Goal: Transaction & Acquisition: Purchase product/service

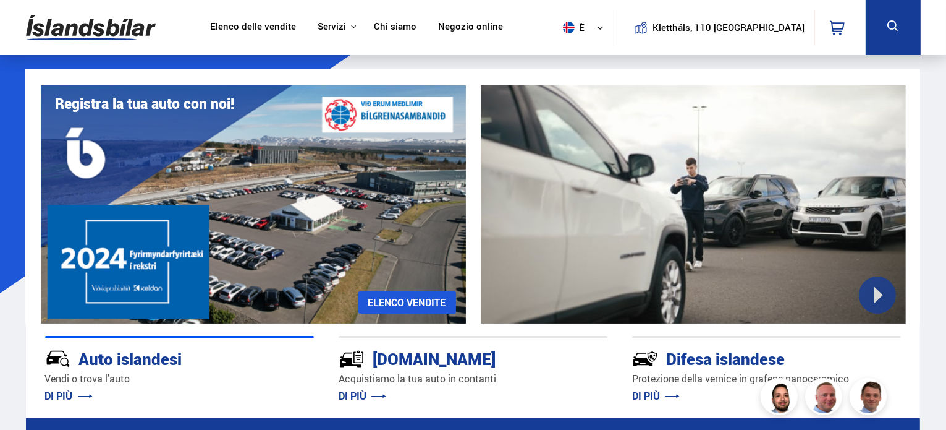
click at [823, 52] on nav "Klettháls, 110 Reykjavik 0" at bounding box center [740, 27] width 252 height 55
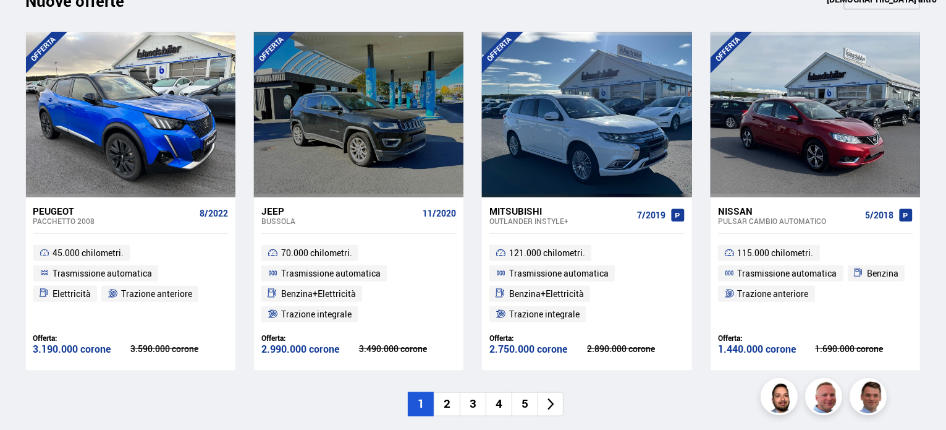
scroll to position [1411, 0]
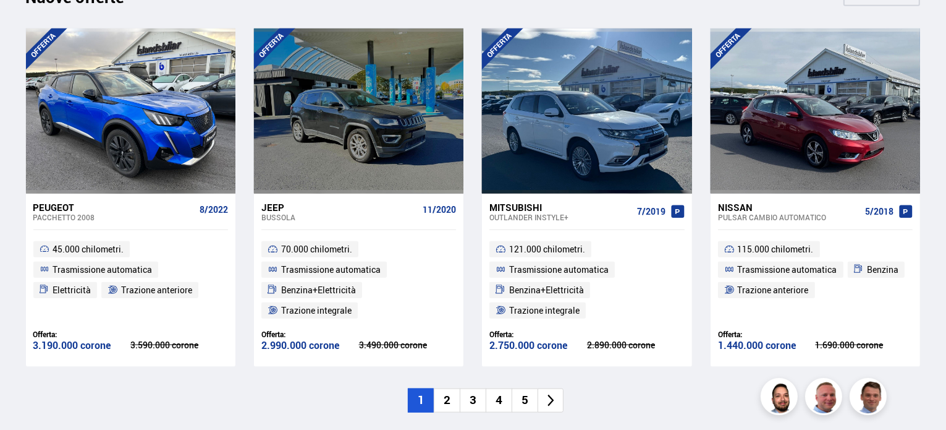
click at [454, 397] on li "2" at bounding box center [447, 400] width 26 height 24
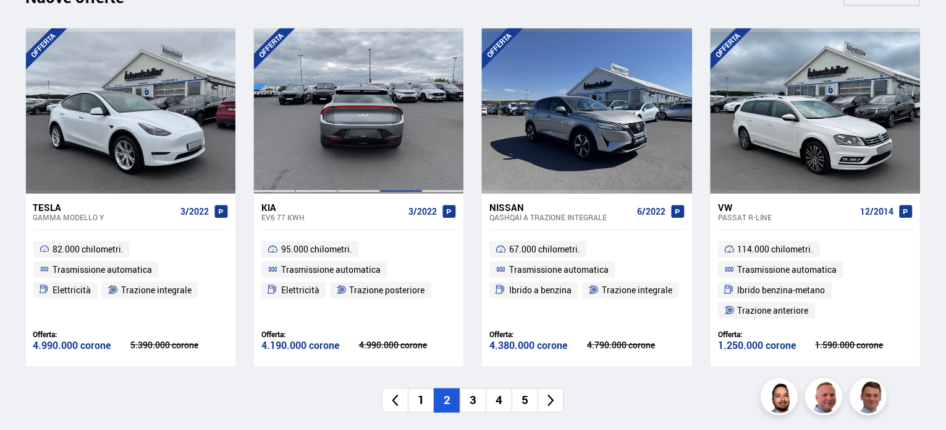
click at [383, 151] on div at bounding box center [401, 110] width 42 height 164
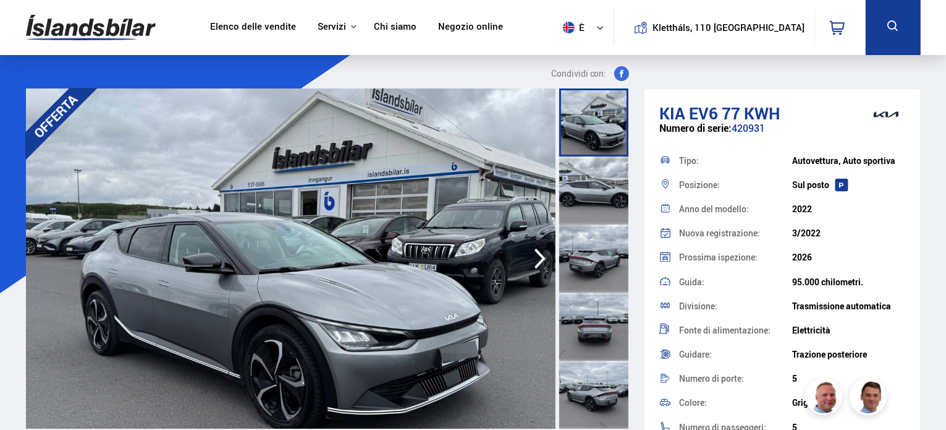
click at [546, 258] on icon "button" at bounding box center [540, 259] width 25 height 30
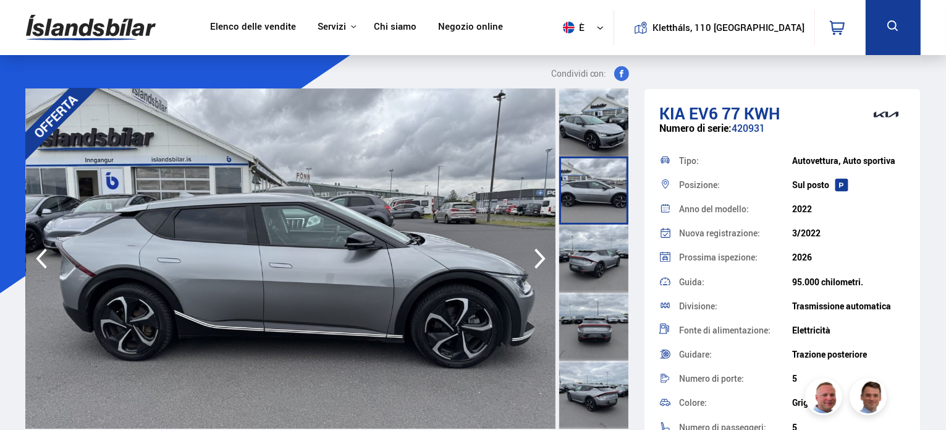
click at [546, 258] on icon "button" at bounding box center [540, 259] width 25 height 30
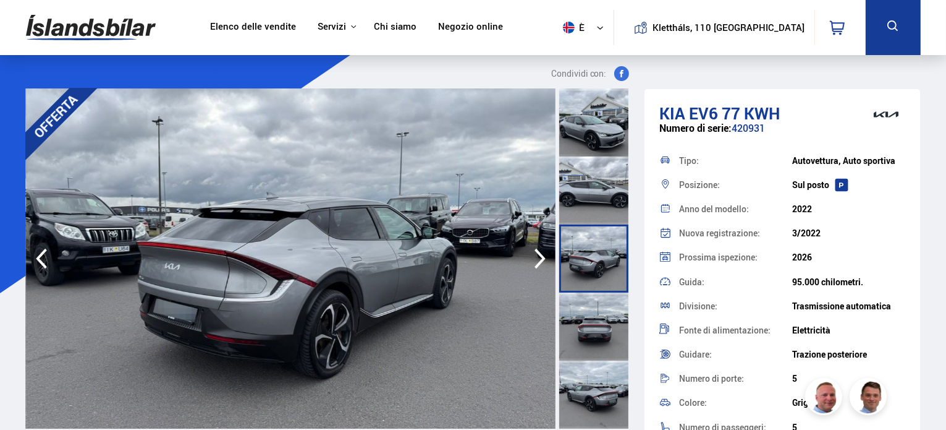
click at [546, 258] on icon "button" at bounding box center [540, 259] width 25 height 30
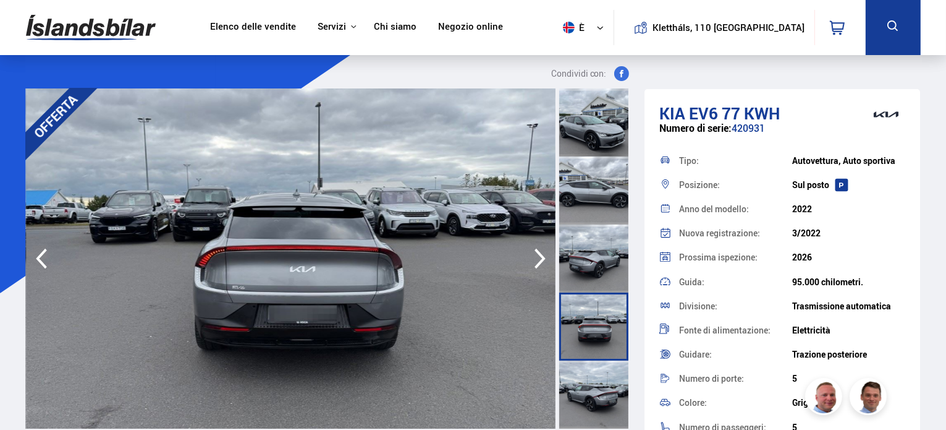
click at [546, 258] on icon "button" at bounding box center [540, 259] width 25 height 30
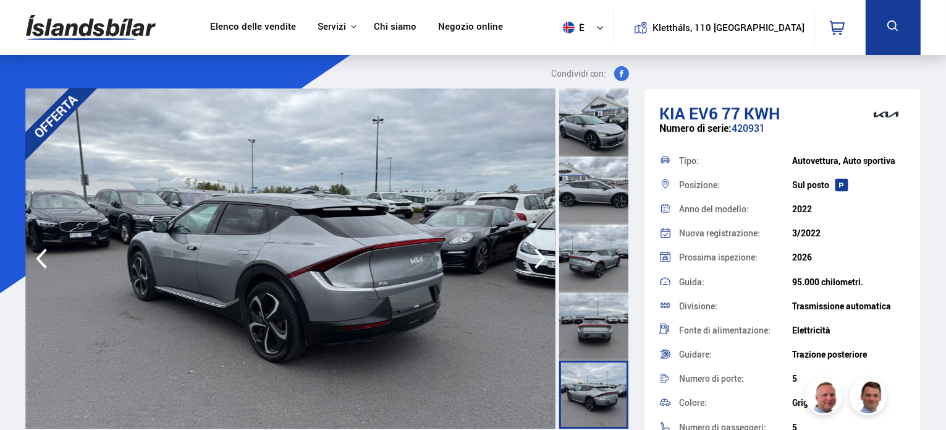
click at [546, 258] on icon "button" at bounding box center [540, 259] width 25 height 30
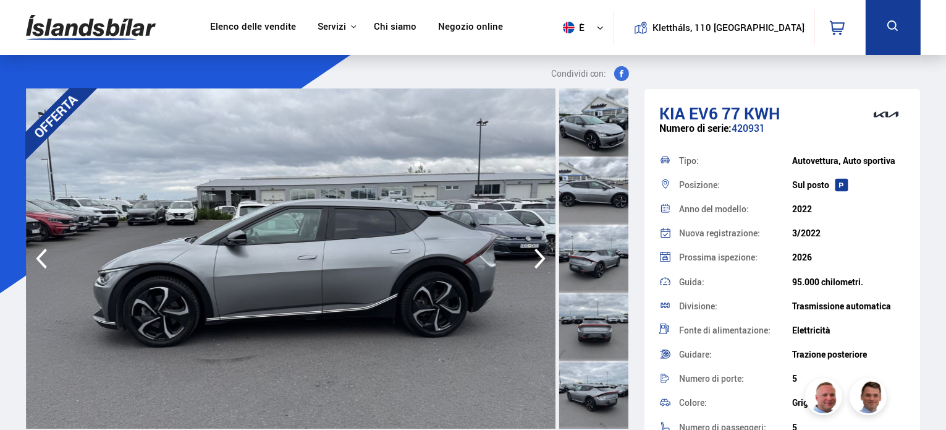
click at [546, 258] on icon "button" at bounding box center [540, 259] width 25 height 30
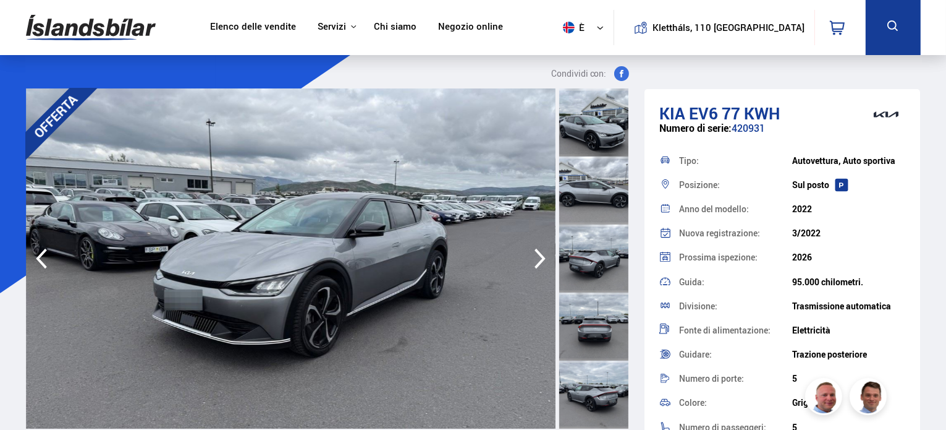
click at [546, 258] on icon "button" at bounding box center [540, 259] width 25 height 30
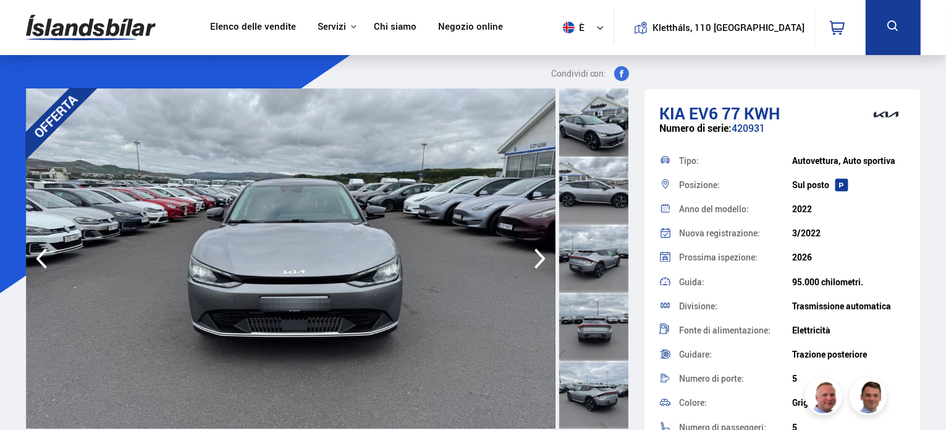
click at [546, 258] on icon "button" at bounding box center [540, 259] width 25 height 30
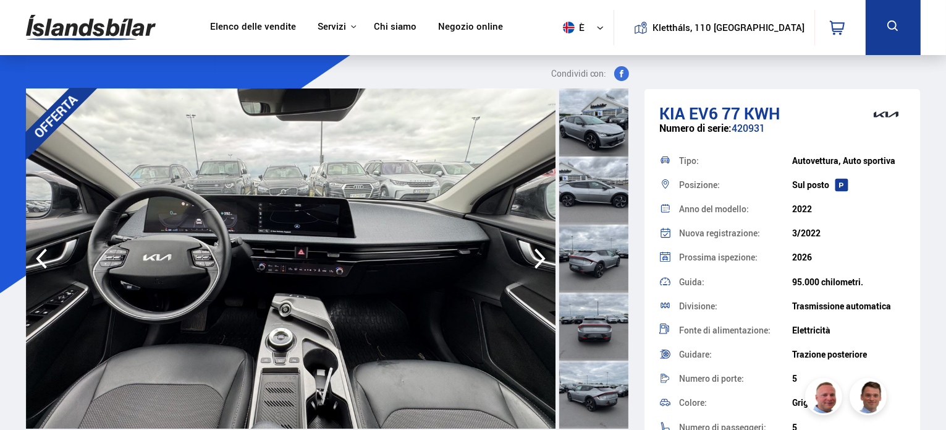
click at [546, 258] on icon "button" at bounding box center [540, 259] width 25 height 30
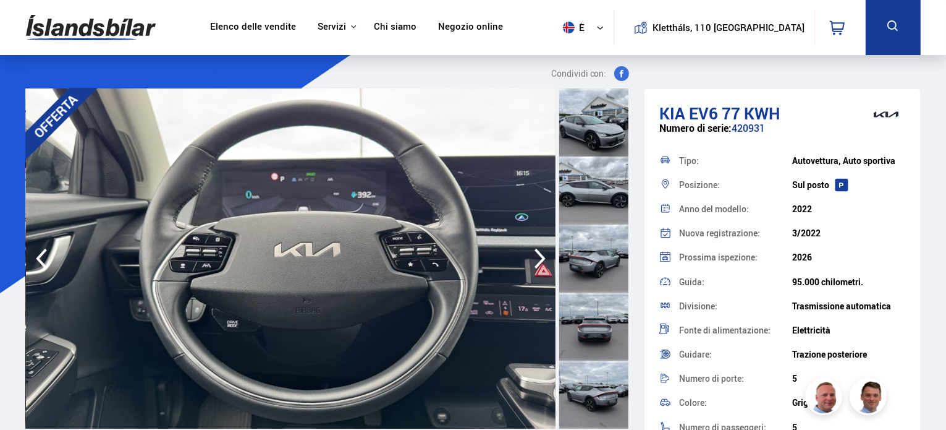
click at [546, 258] on icon "button" at bounding box center [540, 259] width 25 height 30
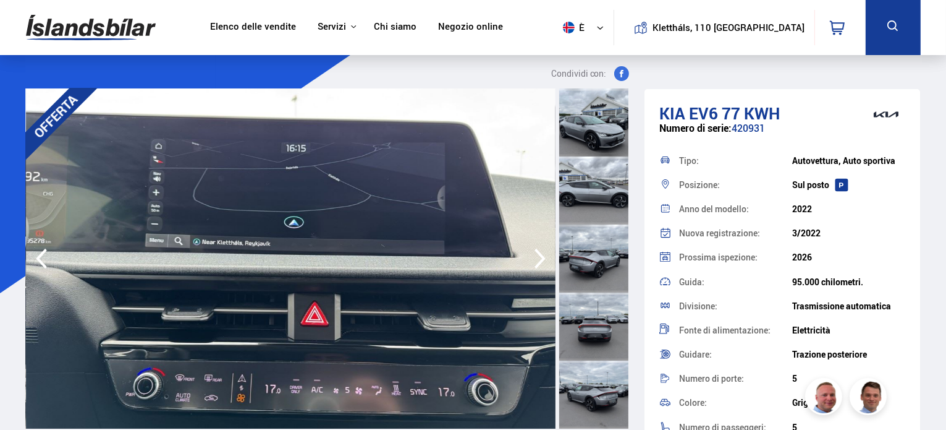
click at [546, 258] on icon "button" at bounding box center [540, 259] width 25 height 30
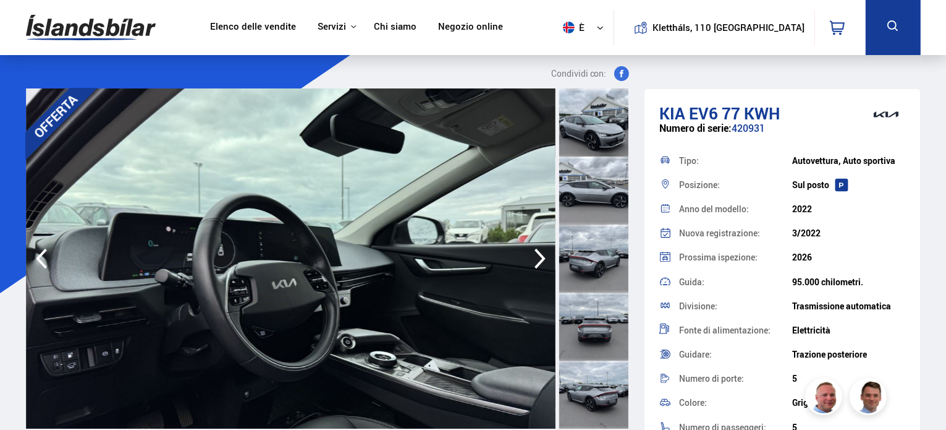
click at [546, 258] on icon "button" at bounding box center [540, 259] width 25 height 30
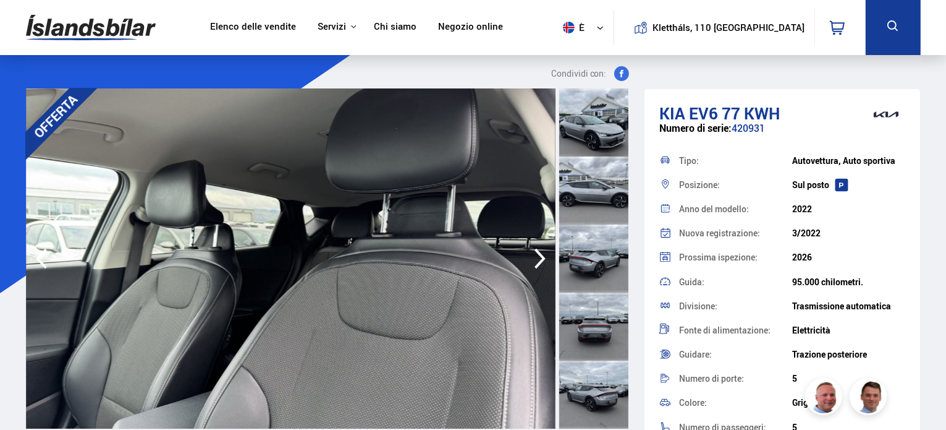
click at [546, 258] on icon "button" at bounding box center [540, 259] width 25 height 30
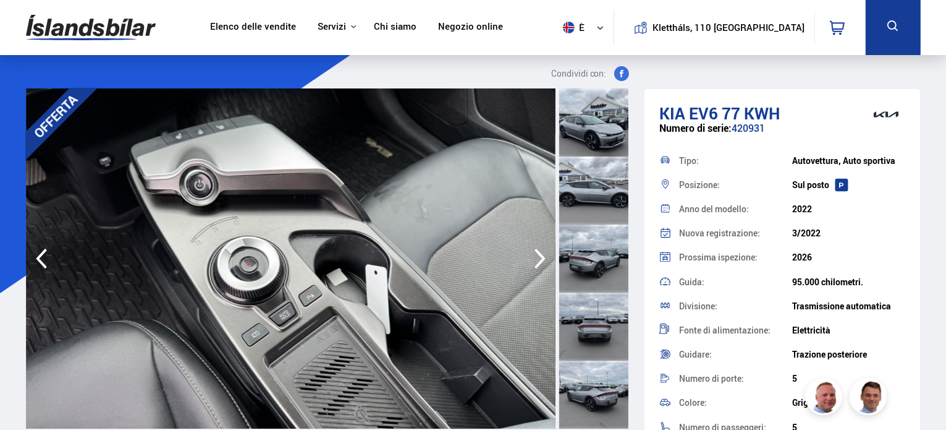
click at [546, 258] on icon "button" at bounding box center [540, 259] width 25 height 30
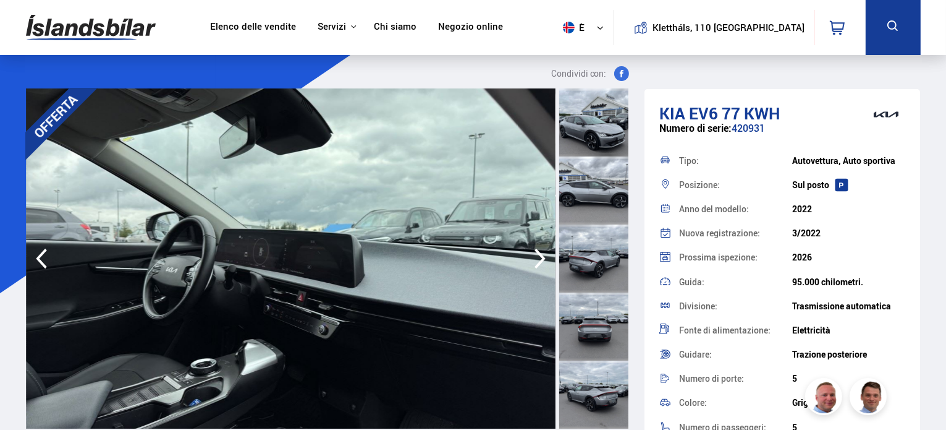
click at [546, 258] on icon "button" at bounding box center [540, 259] width 25 height 30
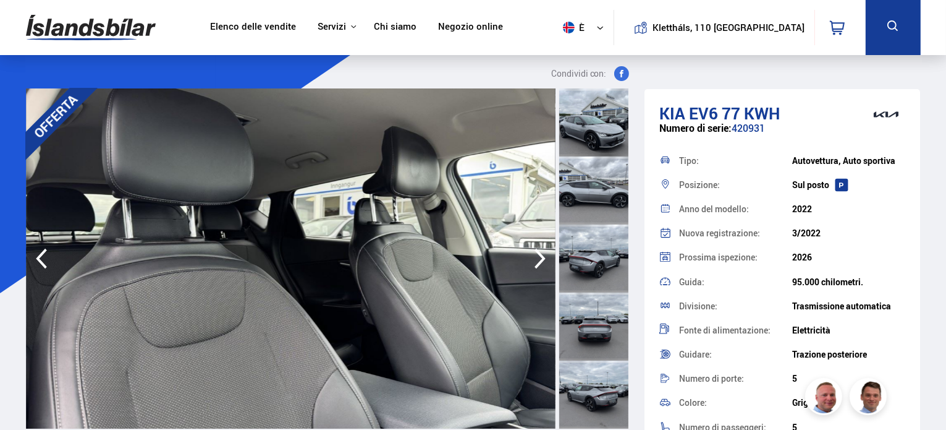
click at [546, 258] on icon "button" at bounding box center [540, 259] width 25 height 30
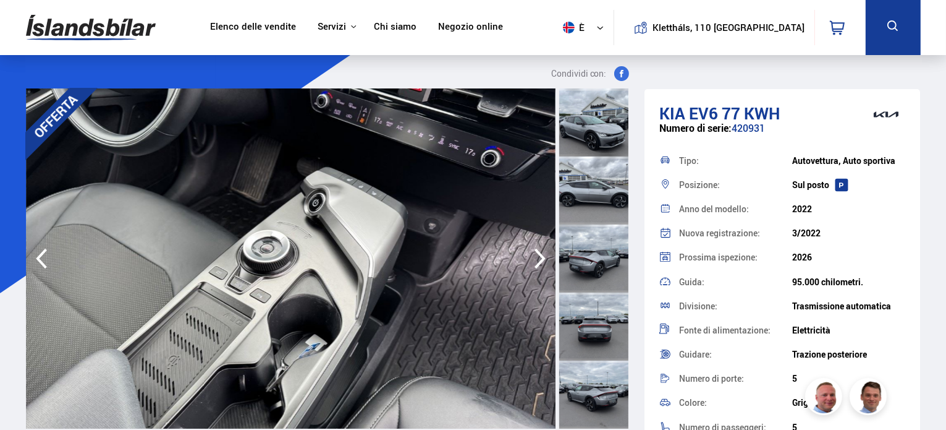
click at [546, 258] on icon "button" at bounding box center [540, 259] width 25 height 30
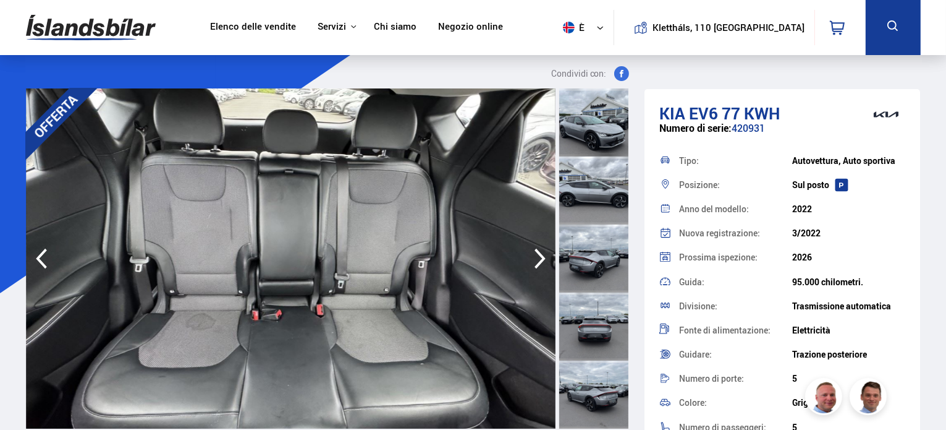
click at [546, 258] on icon "button" at bounding box center [540, 259] width 25 height 30
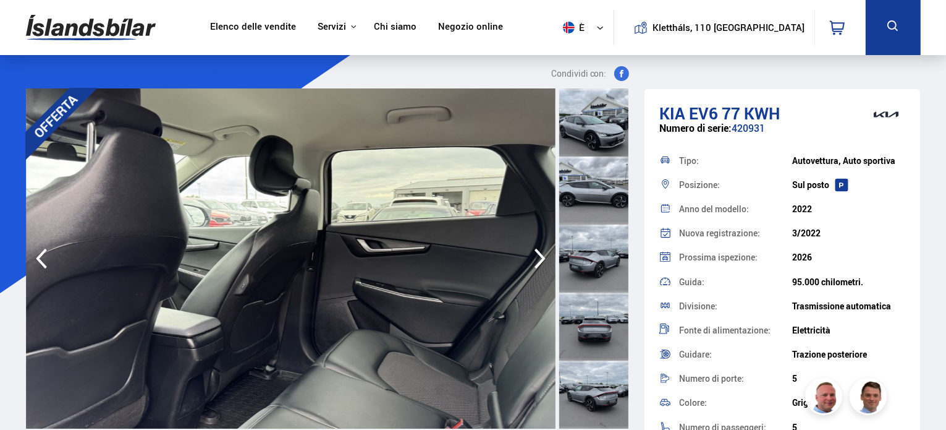
click at [546, 258] on icon "button" at bounding box center [540, 259] width 25 height 30
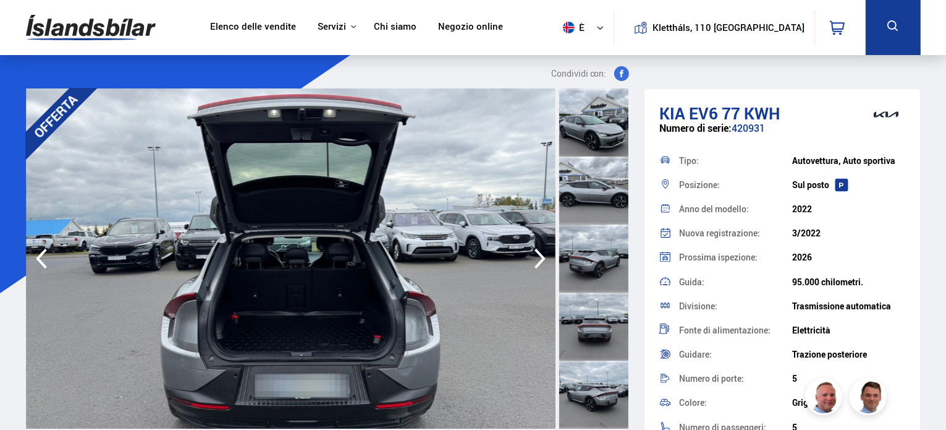
click at [546, 258] on icon "button" at bounding box center [540, 259] width 25 height 30
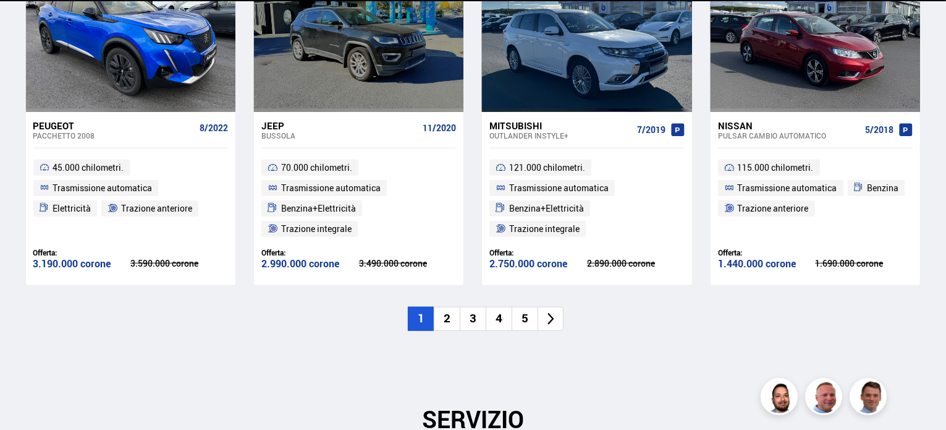
scroll to position [1493, 0]
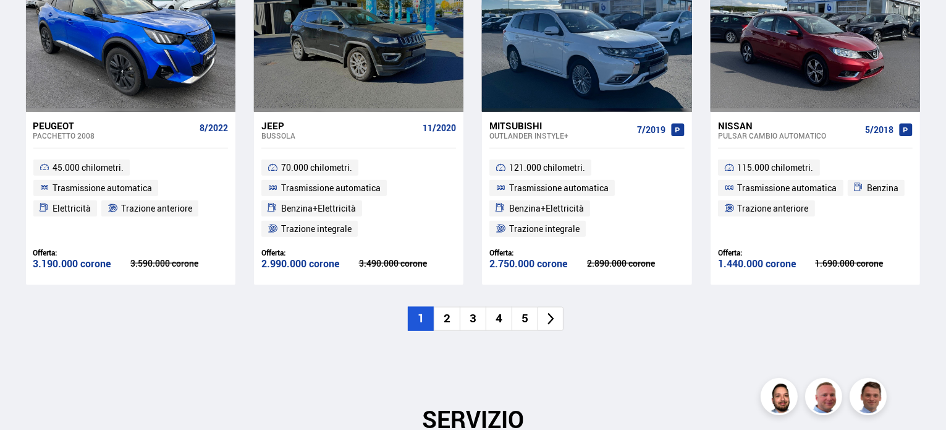
click at [455, 319] on li "2" at bounding box center [447, 319] width 26 height 24
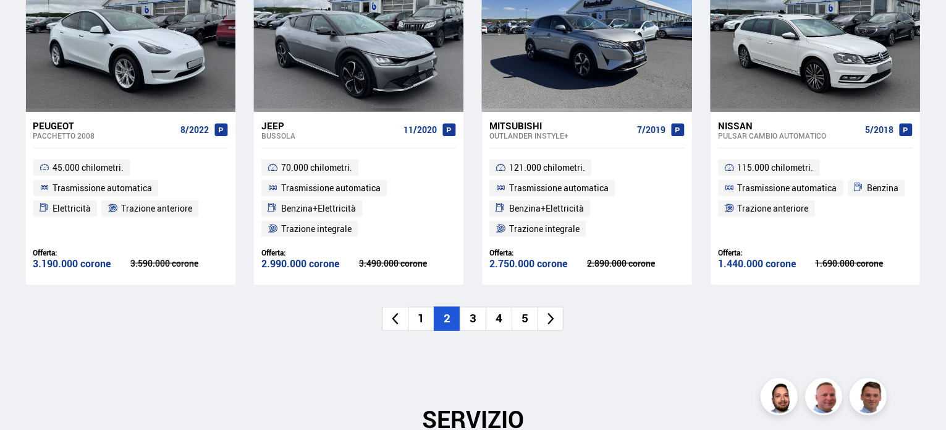
click at [475, 321] on font "3" at bounding box center [473, 318] width 7 height 16
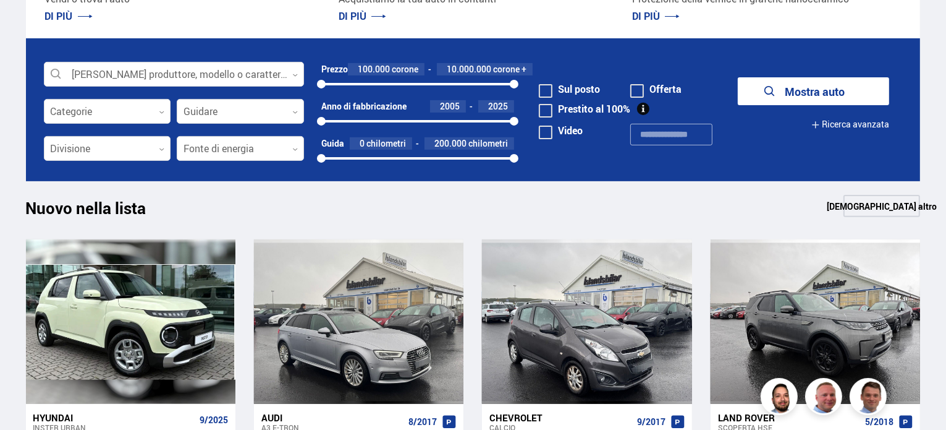
scroll to position [401, 0]
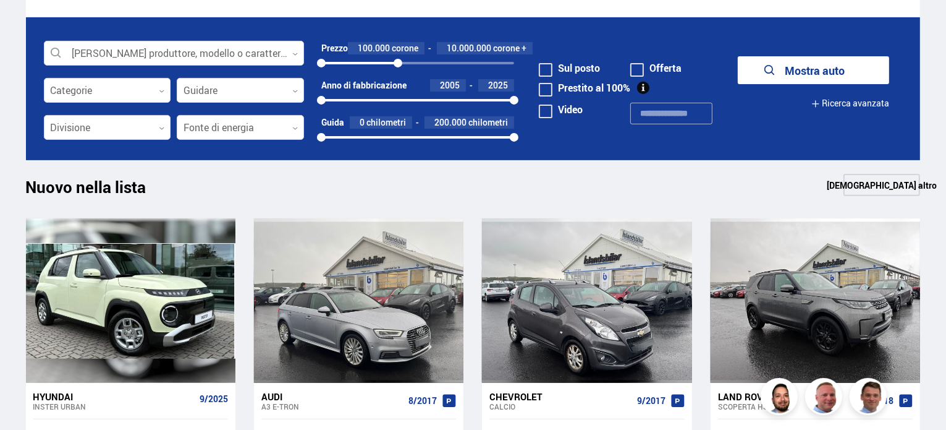
drag, startPoint x: 515, startPoint y: 61, endPoint x: 396, endPoint y: 70, distance: 119.0
click at [396, 70] on div "Prezzo 100.000 corone 10.000.000 corone + 100000 10000000" at bounding box center [417, 60] width 193 height 37
click at [792, 59] on button "Mostra auto" at bounding box center [813, 70] width 151 height 28
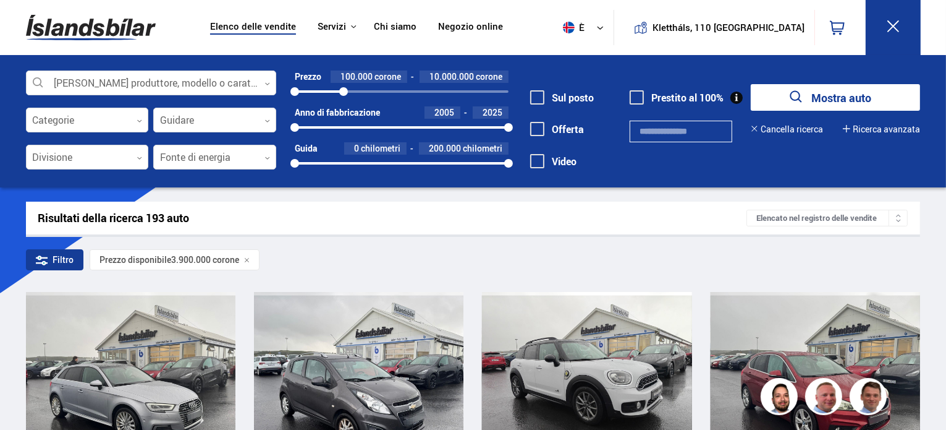
drag, startPoint x: 373, startPoint y: 94, endPoint x: 341, endPoint y: 97, distance: 32.3
click at [341, 97] on div "Prezzo 100.000 corone 10.000.000 corone 100000 10000000 Anno di fabbricazione 2…" at bounding box center [392, 124] width 232 height 108
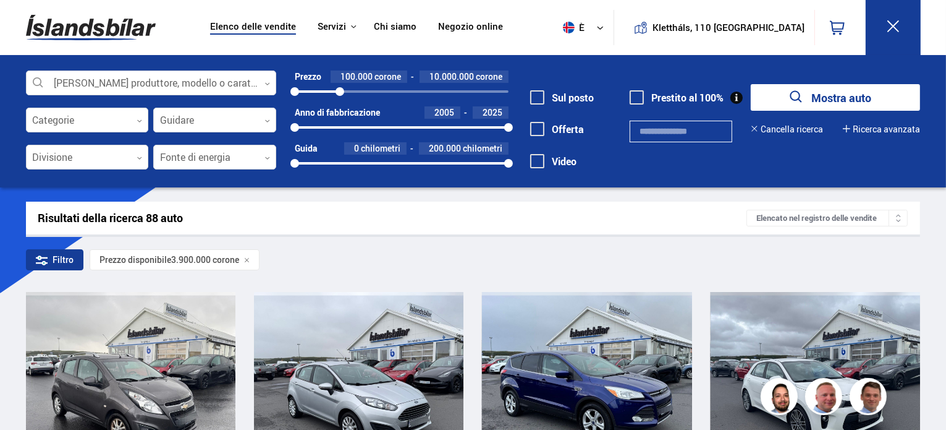
click at [249, 263] on div "Prezzo disponibile 3.900.000 corone" at bounding box center [175, 259] width 171 height 21
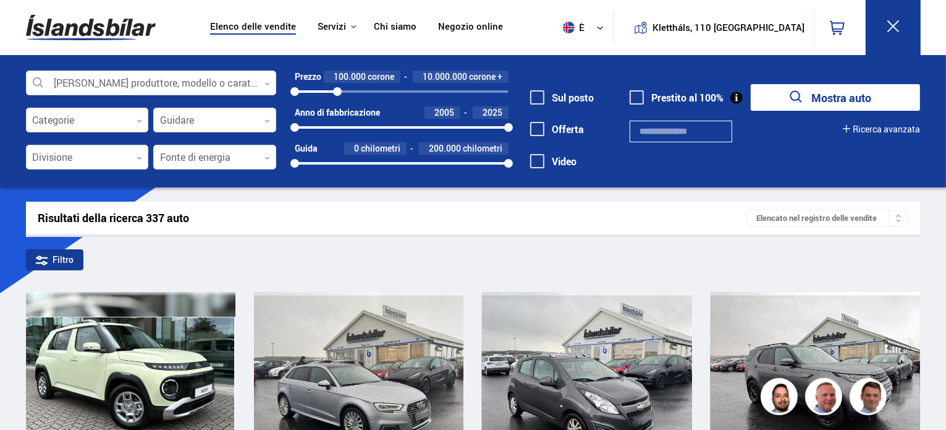
drag, startPoint x: 509, startPoint y: 89, endPoint x: 329, endPoint y: 101, distance: 180.3
click at [329, 101] on div "Prezzo 100.000 corone 10.000.000 corone + 100000 10000000 Anno di fabbricazione…" at bounding box center [392, 124] width 232 height 108
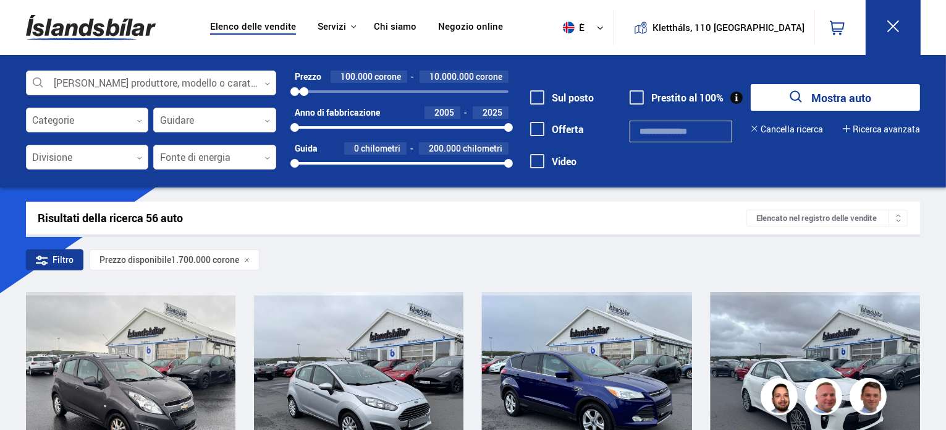
drag, startPoint x: 329, startPoint y: 95, endPoint x: 304, endPoint y: 93, distance: 24.8
click at [304, 93] on div at bounding box center [304, 91] width 9 height 9
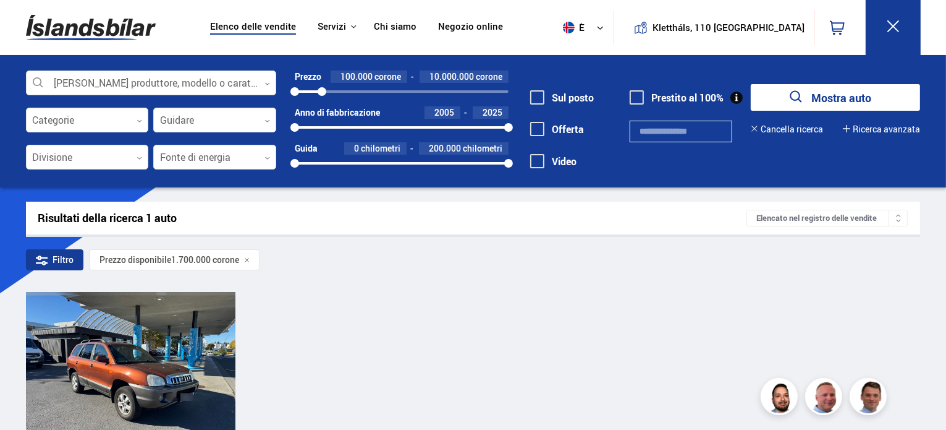
drag, startPoint x: 304, startPoint y: 93, endPoint x: 322, endPoint y: 93, distance: 17.9
click at [322, 93] on div at bounding box center [322, 91] width 9 height 9
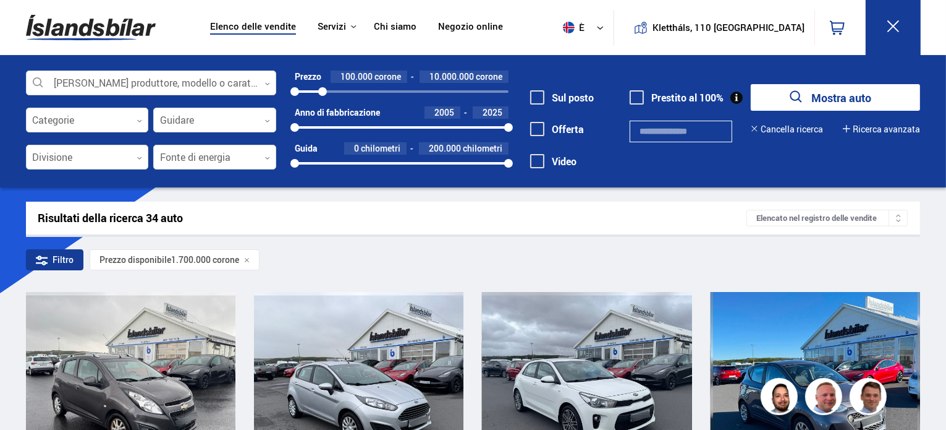
click at [248, 255] on div "Prezzo disponibile 1.700.000 corone" at bounding box center [175, 259] width 171 height 21
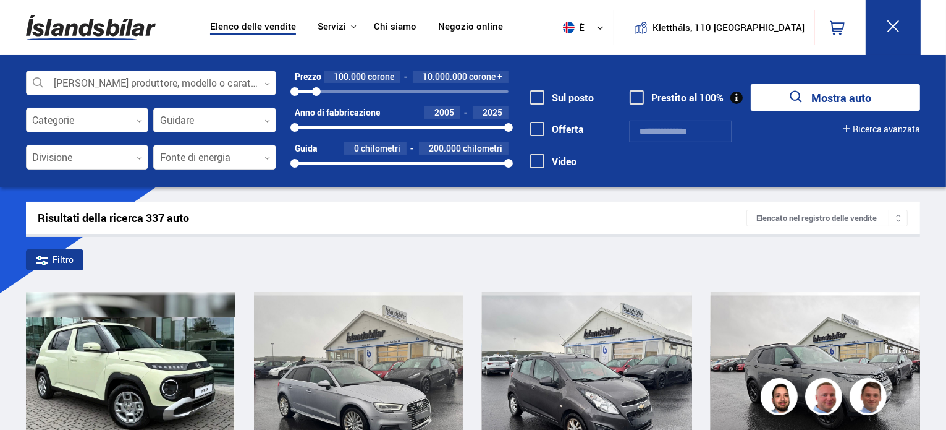
drag, startPoint x: 509, startPoint y: 91, endPoint x: 316, endPoint y: 90, distance: 192.9
click at [316, 90] on div at bounding box center [316, 91] width 9 height 9
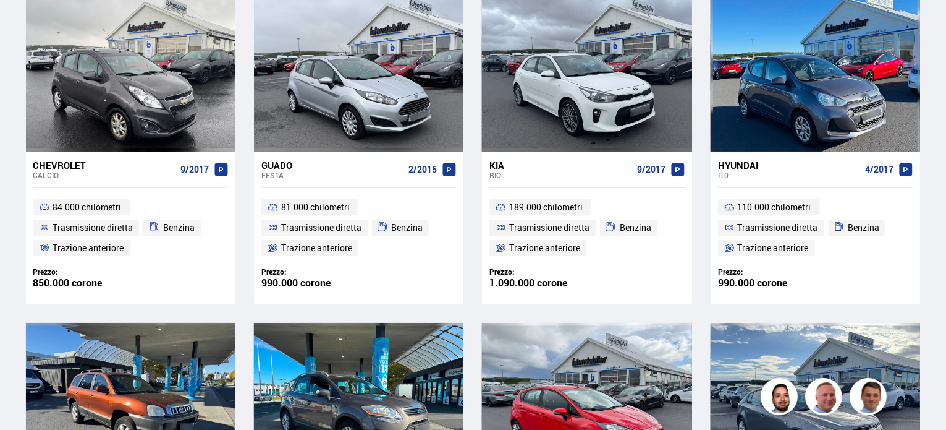
scroll to position [299, 0]
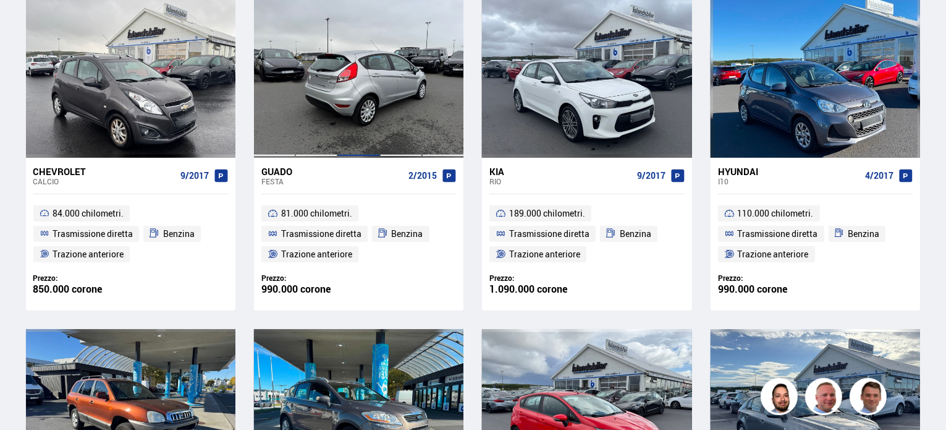
click at [337, 114] on div at bounding box center [358, 75] width 42 height 164
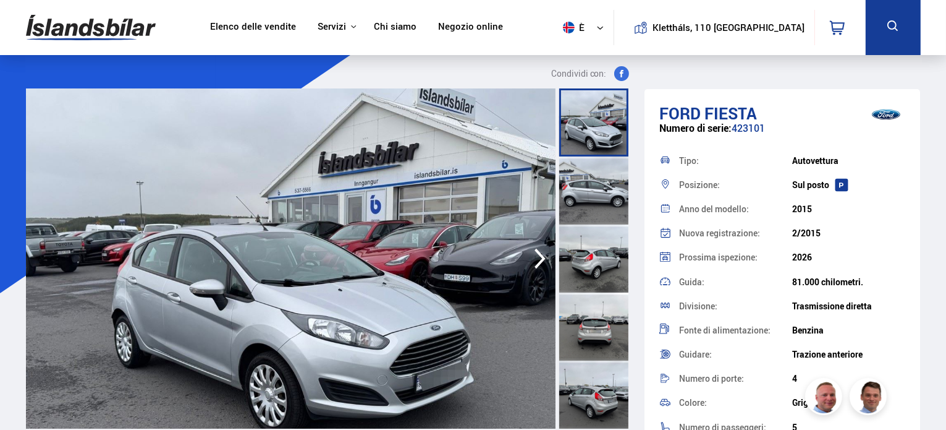
click at [530, 247] on icon "button" at bounding box center [540, 259] width 25 height 30
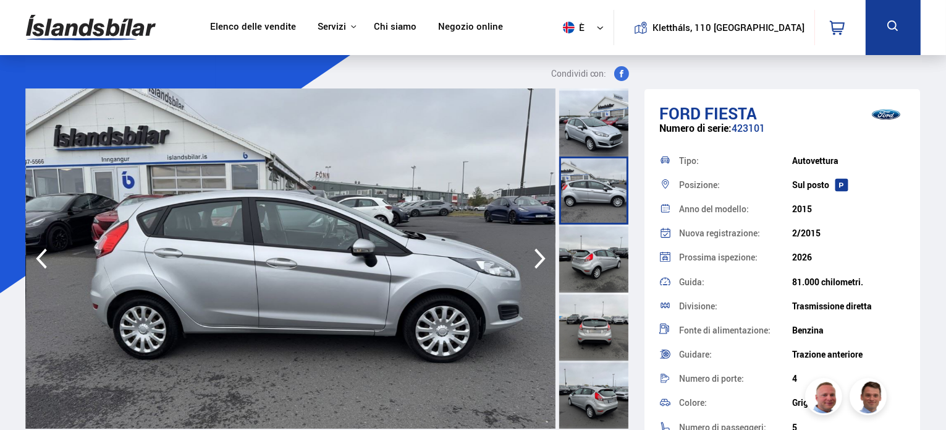
click at [530, 247] on icon "button" at bounding box center [540, 259] width 25 height 30
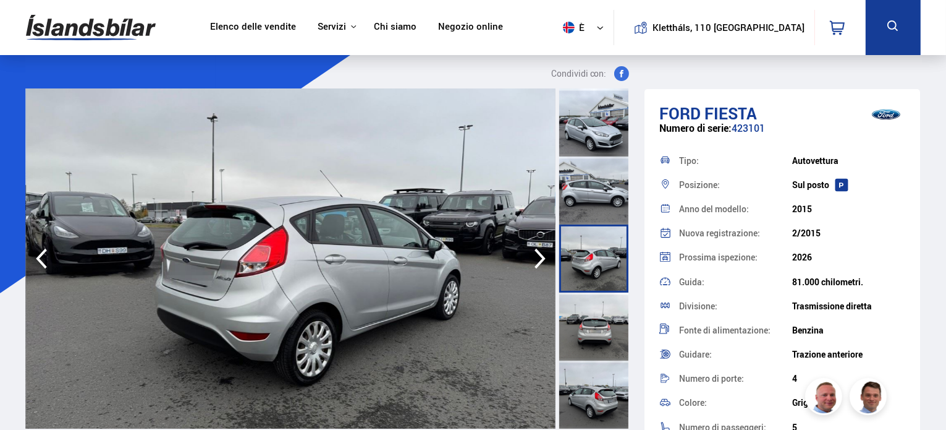
click at [530, 247] on icon "button" at bounding box center [540, 259] width 25 height 30
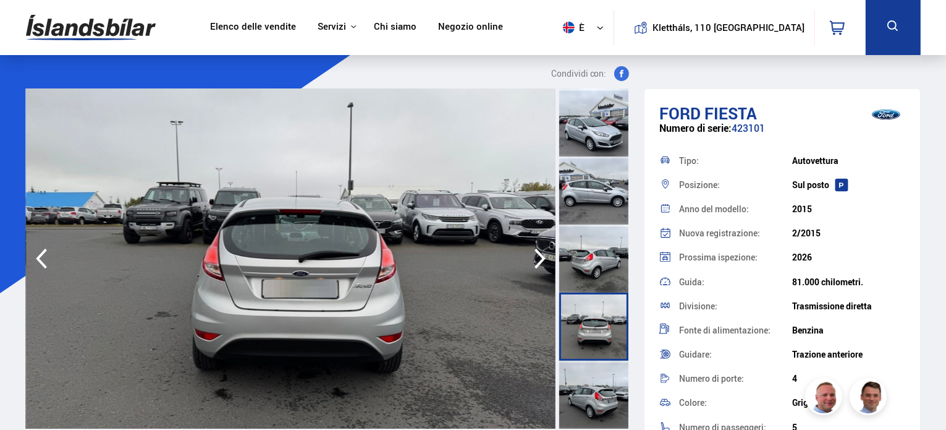
click at [530, 247] on icon "button" at bounding box center [540, 259] width 25 height 30
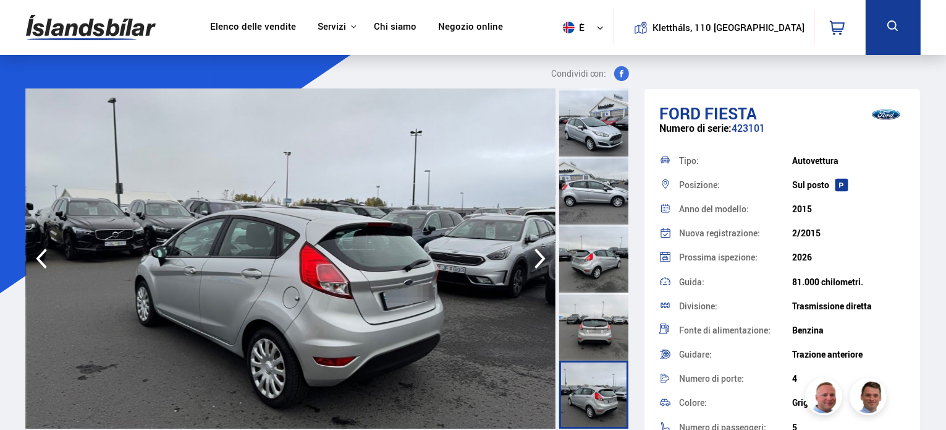
click at [530, 247] on icon "button" at bounding box center [540, 259] width 25 height 30
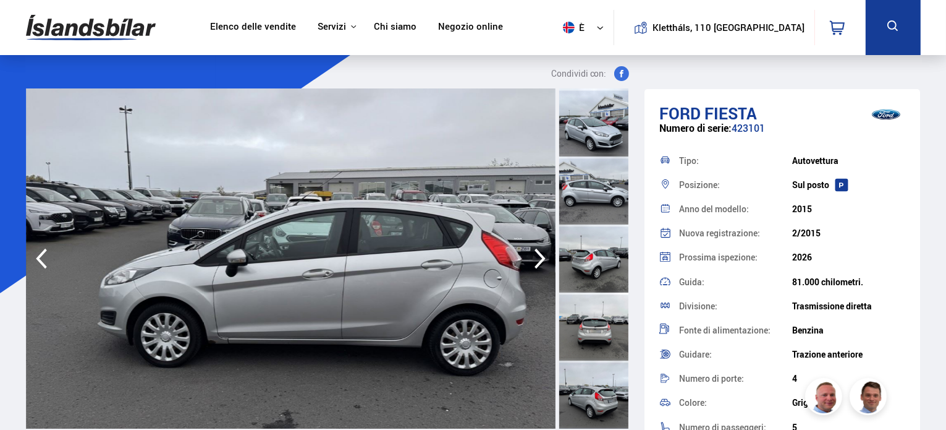
click at [530, 247] on icon "button" at bounding box center [540, 259] width 25 height 30
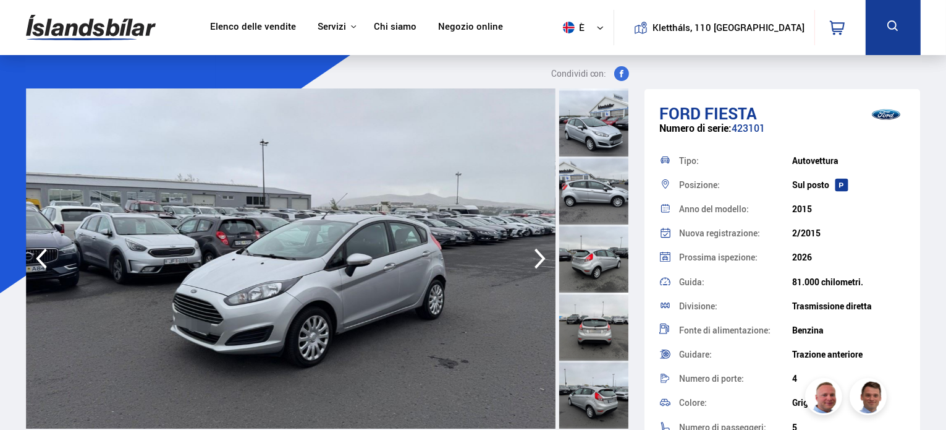
click at [530, 247] on icon "button" at bounding box center [540, 259] width 25 height 30
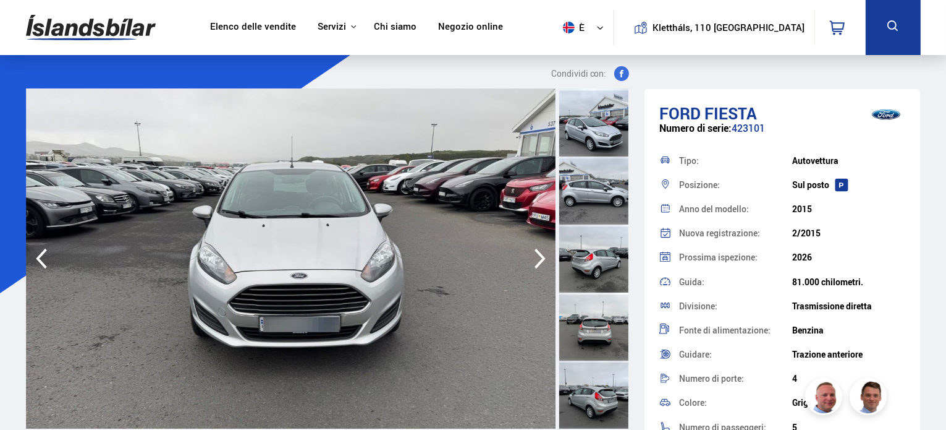
click at [530, 247] on icon "button" at bounding box center [540, 259] width 25 height 30
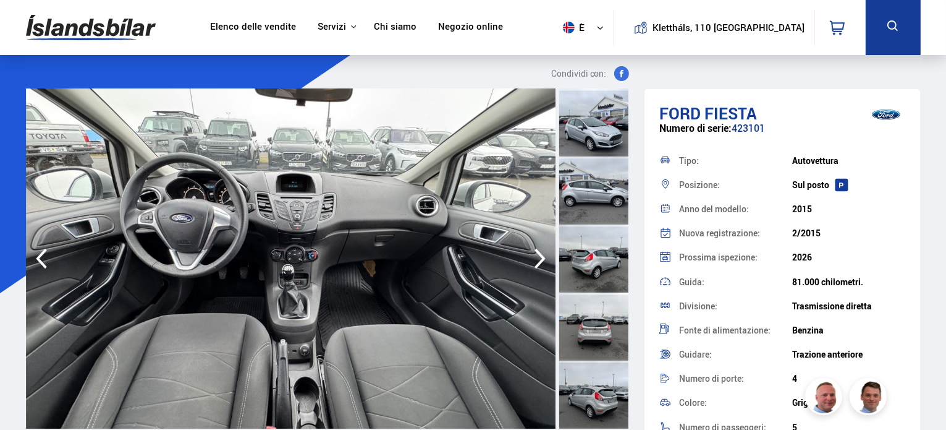
click at [530, 247] on icon "button" at bounding box center [540, 259] width 25 height 30
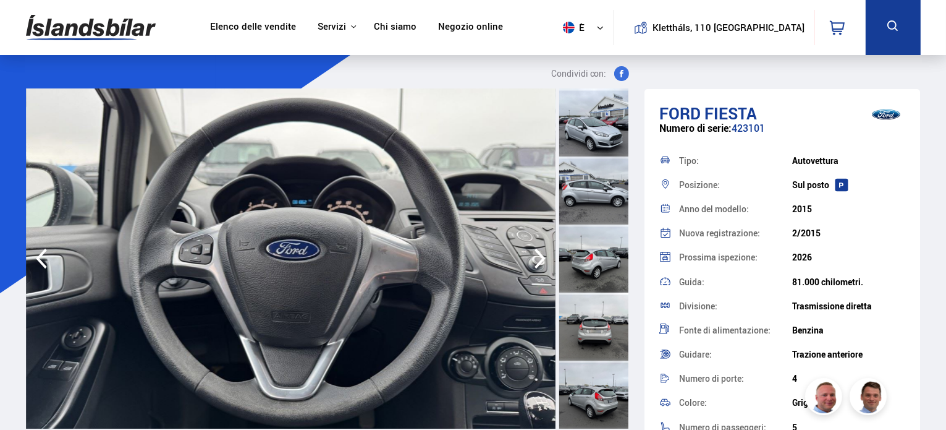
click at [37, 253] on icon "button" at bounding box center [41, 259] width 25 height 30
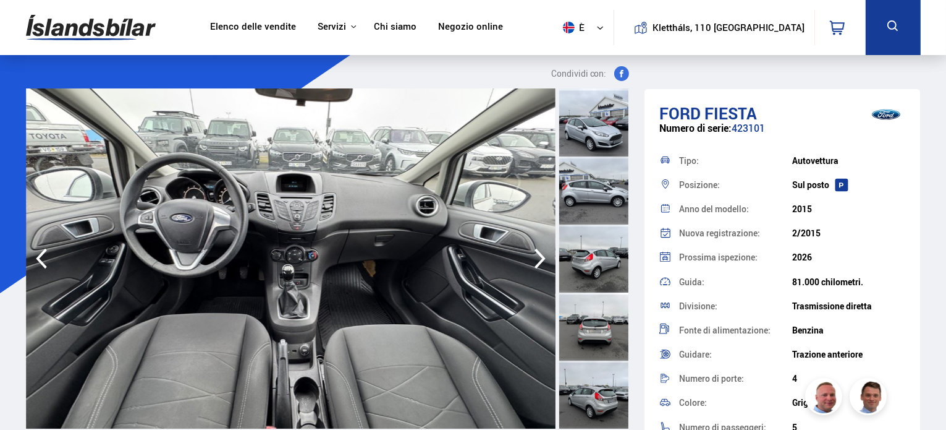
click at [37, 253] on icon "button" at bounding box center [41, 259] width 25 height 30
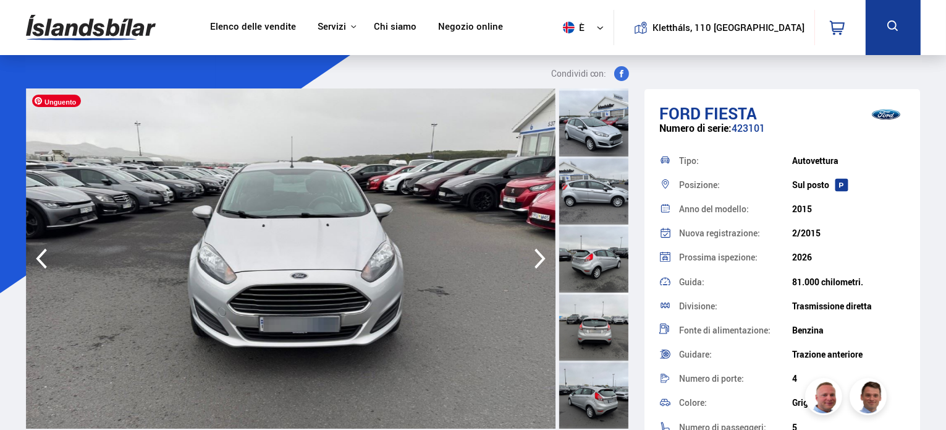
click at [554, 271] on img at bounding box center [291, 258] width 530 height 340
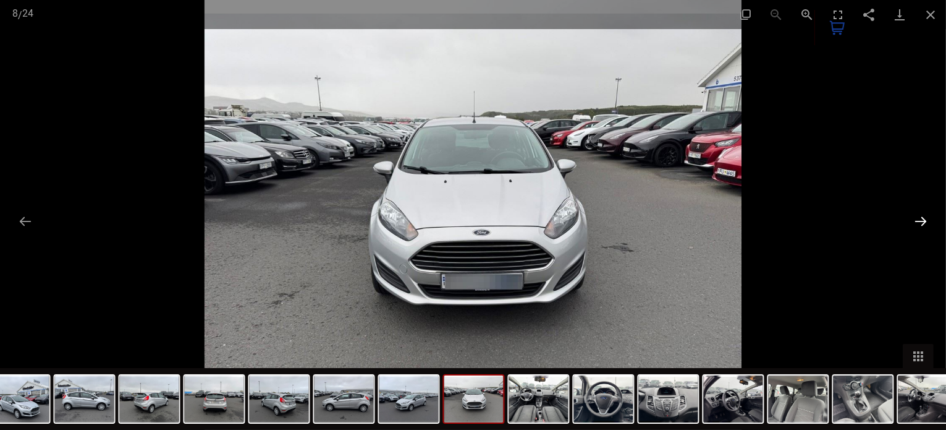
click at [911, 220] on button "Diapositiva successiva" at bounding box center [921, 221] width 26 height 24
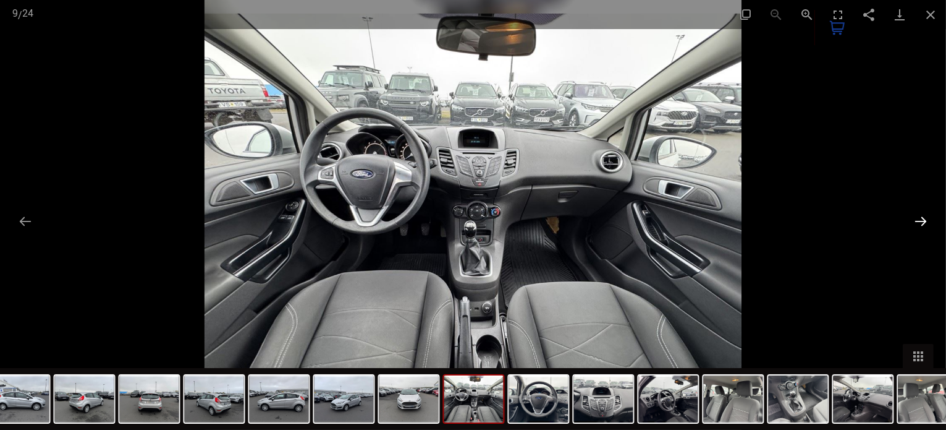
click at [911, 220] on button "Diapositiva successiva" at bounding box center [921, 221] width 26 height 24
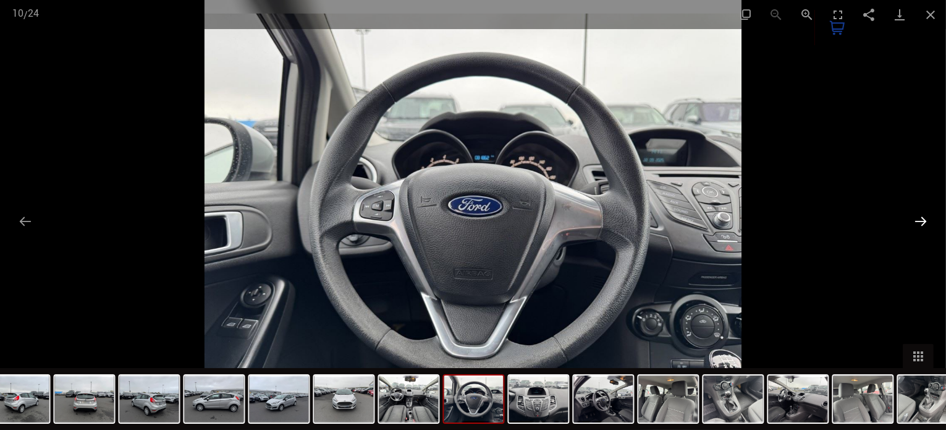
click at [911, 220] on button "Diapositiva successiva" at bounding box center [921, 221] width 26 height 24
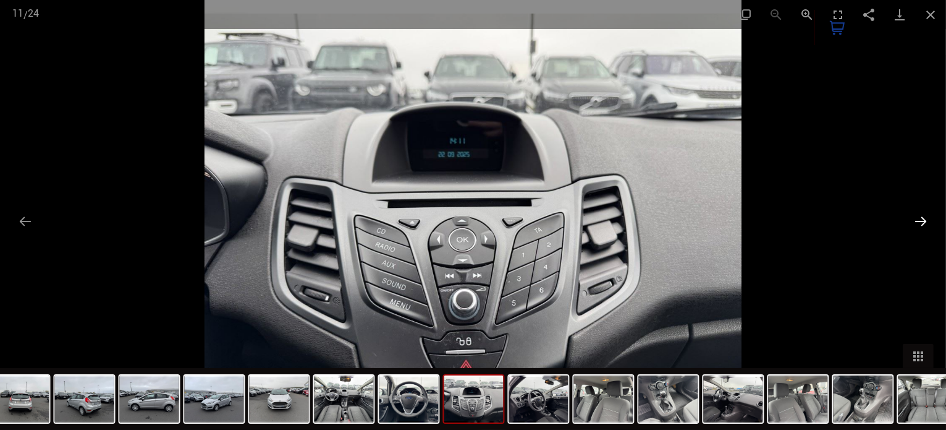
click at [911, 220] on button "Diapositiva successiva" at bounding box center [921, 221] width 26 height 24
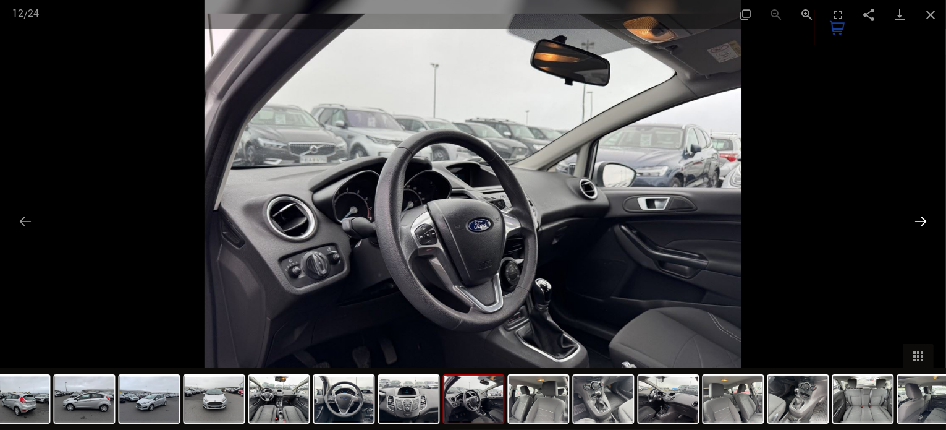
click at [911, 220] on button "Diapositiva successiva" at bounding box center [921, 221] width 26 height 24
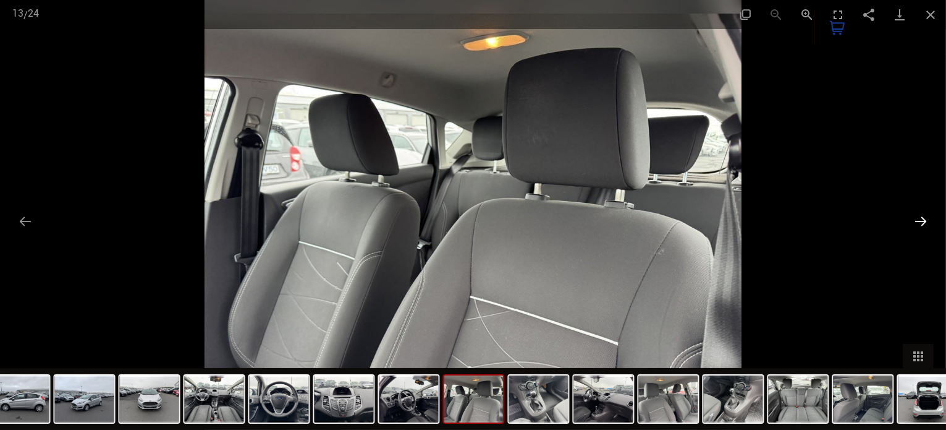
click at [911, 220] on button "Diapositiva successiva" at bounding box center [921, 221] width 26 height 24
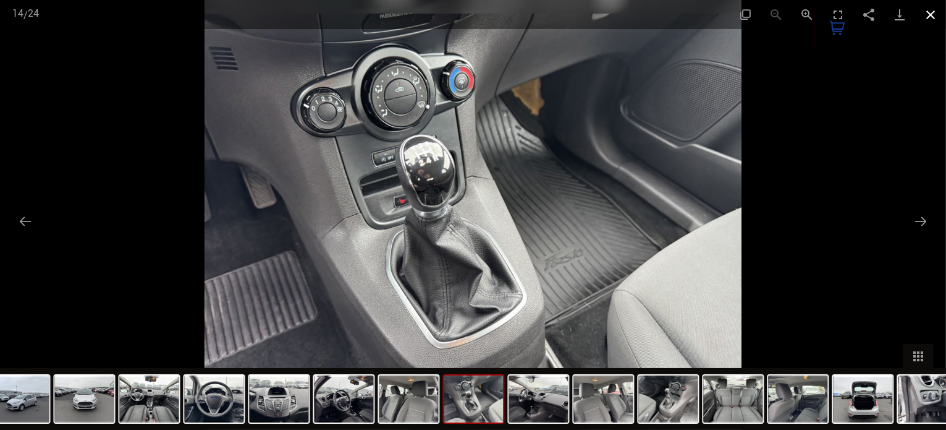
click at [932, 14] on button "Chiudi galleria" at bounding box center [930, 14] width 31 height 29
